Goal: Check status: Verify the current state of an ongoing process or item

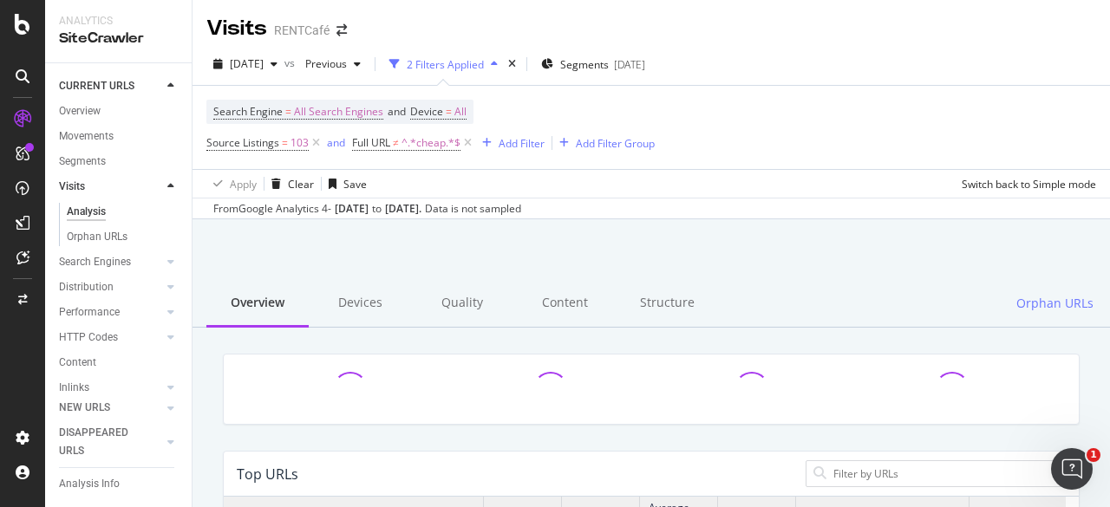
scroll to position [507, 829]
click at [264, 60] on span "[DATE]" at bounding box center [247, 63] width 34 height 15
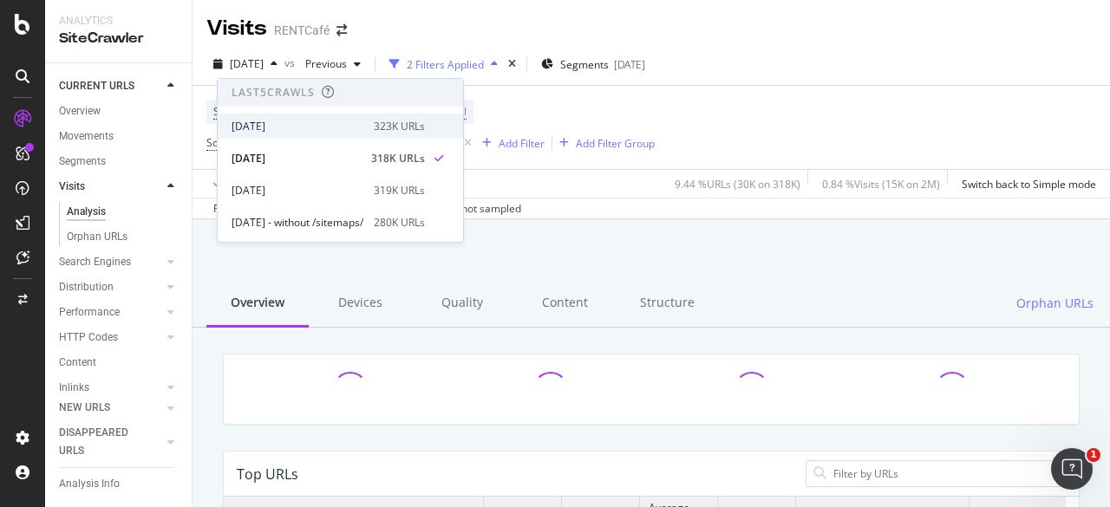
click at [291, 126] on div "[DATE]" at bounding box center [298, 127] width 132 height 16
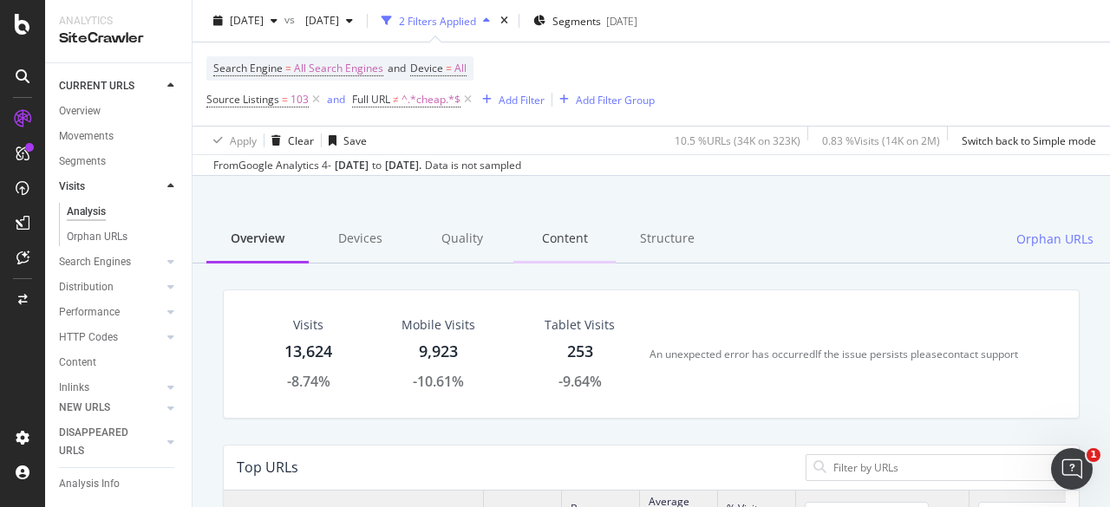
scroll to position [87, 0]
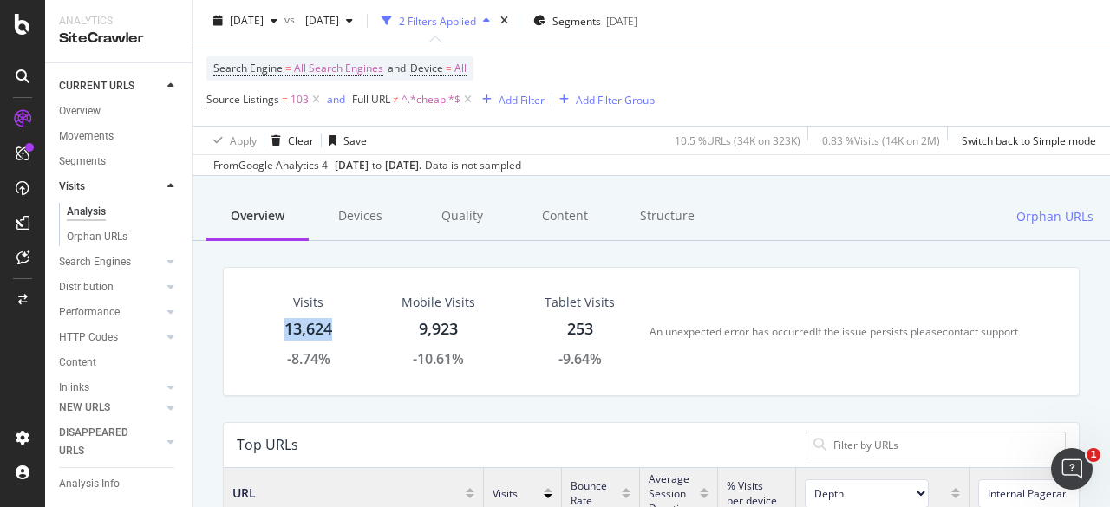
drag, startPoint x: 285, startPoint y: 336, endPoint x: 373, endPoint y: 337, distance: 88.5
click at [367, 337] on div "Visits 13,624 -8.74%" at bounding box center [308, 331] width 117 height 93
copy div "13,624"
